Goal: Task Accomplishment & Management: Use online tool/utility

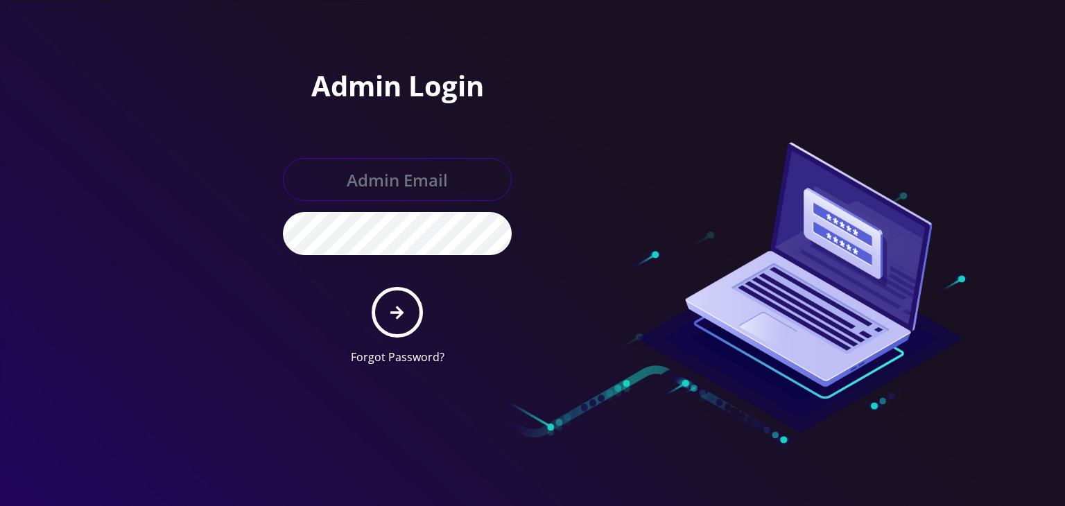
type input "boris@teltik.com"
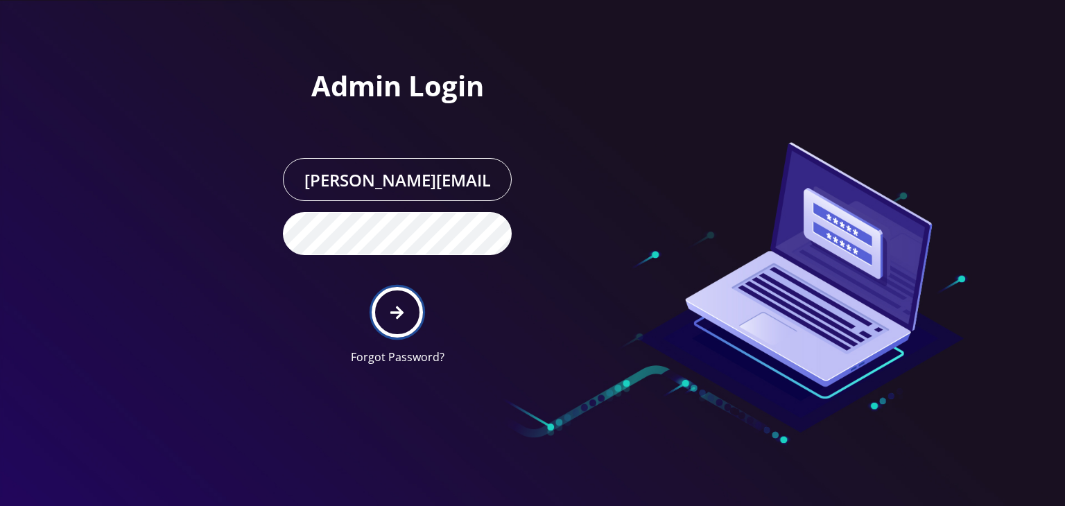
click at [408, 307] on button "submit" at bounding box center [397, 312] width 51 height 51
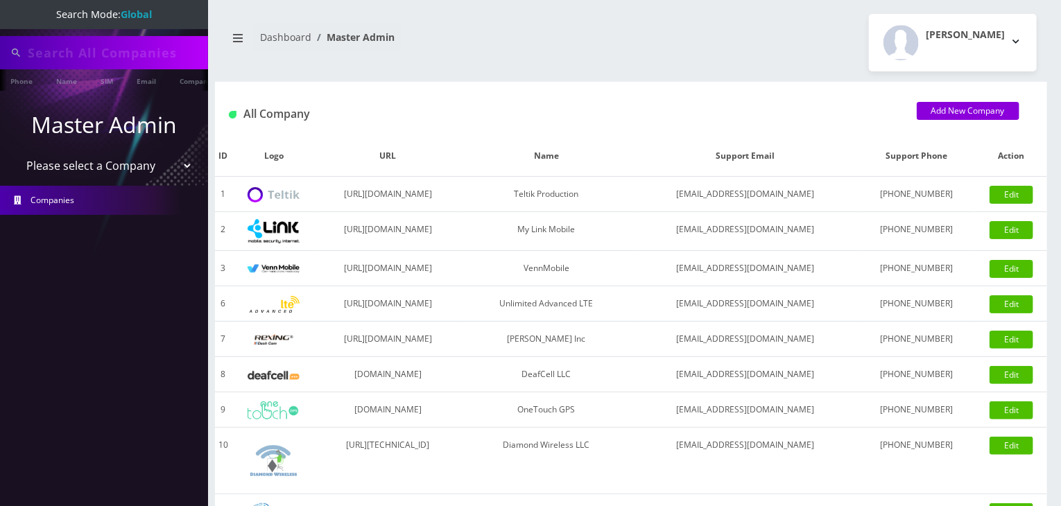
type input "atrigos"
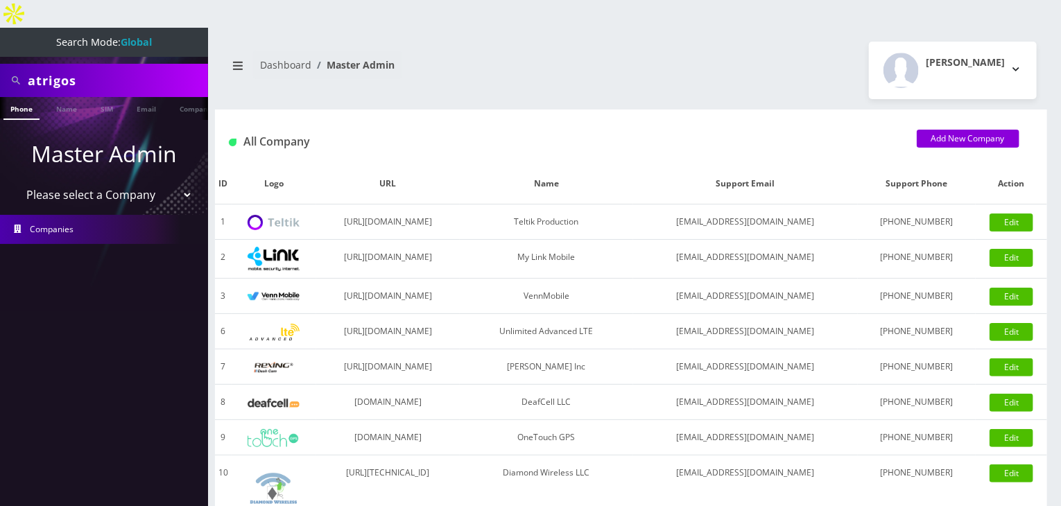
click at [112, 182] on select "Please select a Company Teltik Production My Link Mobile VennMobile Unlimited A…" at bounding box center [104, 195] width 177 height 26
select select "13"
click at [16, 182] on select "Please select a Company Teltik Production My Link Mobile VennMobile Unlimited A…" at bounding box center [104, 195] width 177 height 26
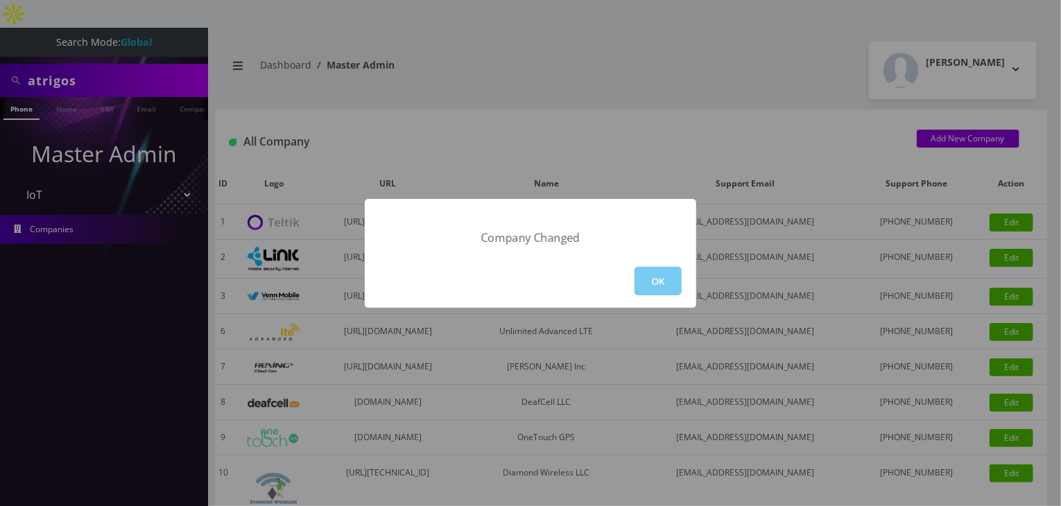
click at [649, 280] on button "OK" at bounding box center [658, 281] width 47 height 28
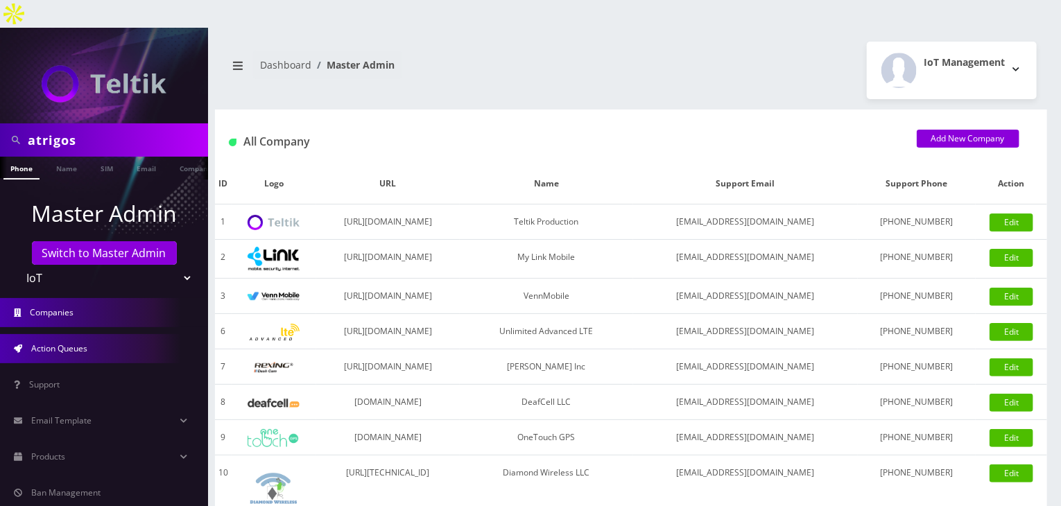
click at [100, 334] on link "Action Queues" at bounding box center [104, 348] width 208 height 29
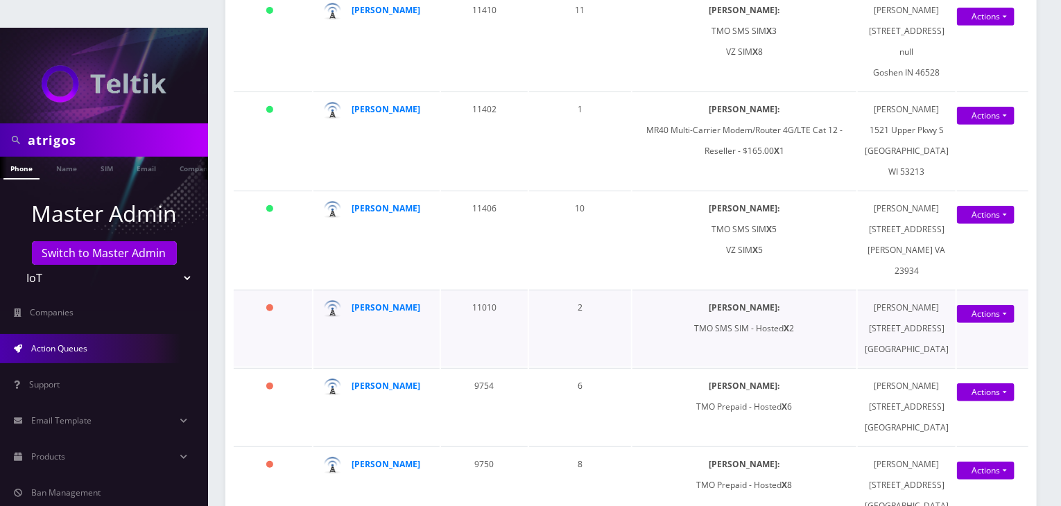
scroll to position [231, 0]
